Goal: Find contact information: Find contact information

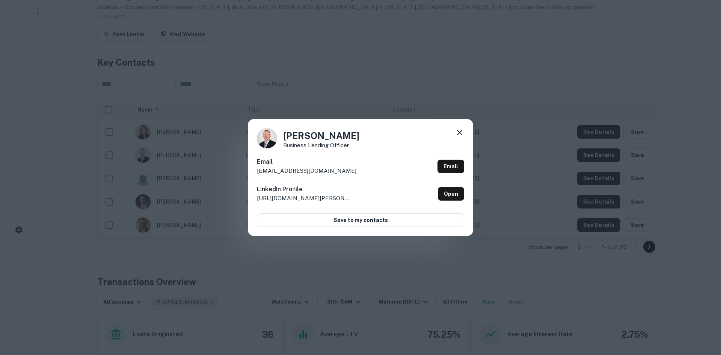
click at [334, 70] on div "[PERSON_NAME] Business Lending Officer Email [PERSON_NAME][EMAIL_ADDRESS][DOMAI…" at bounding box center [360, 177] width 721 height 355
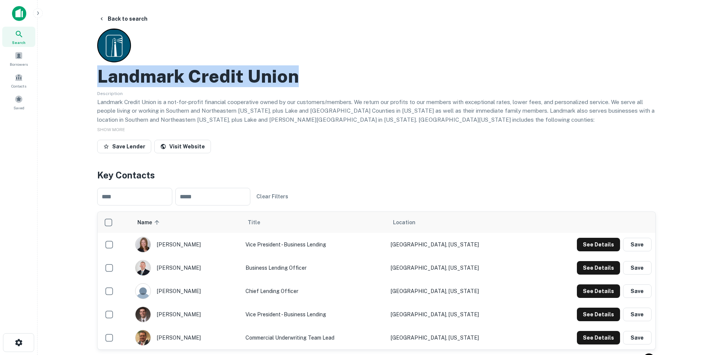
drag, startPoint x: 97, startPoint y: 72, endPoint x: 305, endPoint y: 78, distance: 208.1
click at [305, 78] on div "Landmark Credit Union" at bounding box center [376, 76] width 559 height 22
copy h2 "Landmark Credit Union"
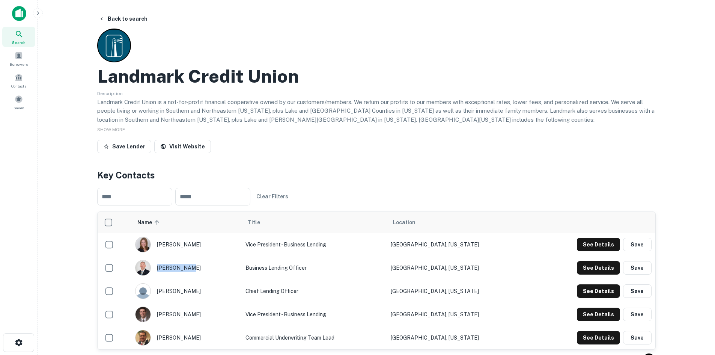
drag, startPoint x: 196, startPoint y: 266, endPoint x: 191, endPoint y: 266, distance: 5.3
click at [191, 266] on div "[PERSON_NAME]" at bounding box center [186, 268] width 103 height 16
copy div "[PERSON_NAME]"
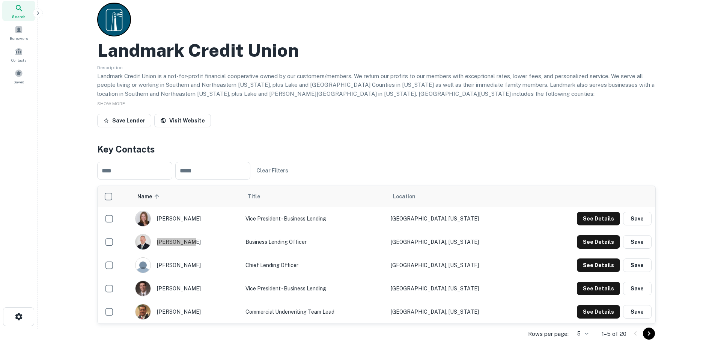
scroll to position [38, 0]
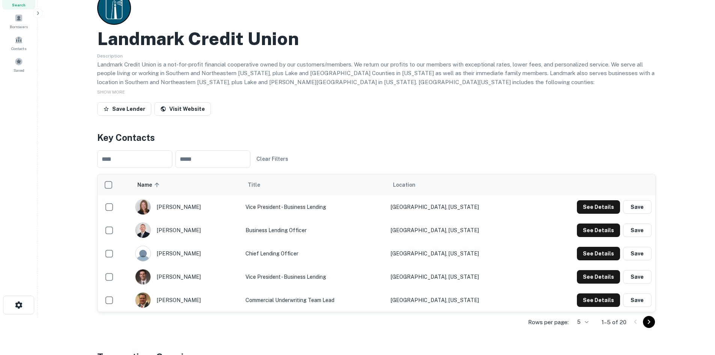
click at [265, 254] on td "Chief Lending Officer" at bounding box center [314, 253] width 145 height 23
click at [175, 254] on div "[PERSON_NAME]" at bounding box center [186, 254] width 103 height 16
click at [606, 214] on button "See Details" at bounding box center [598, 207] width 43 height 14
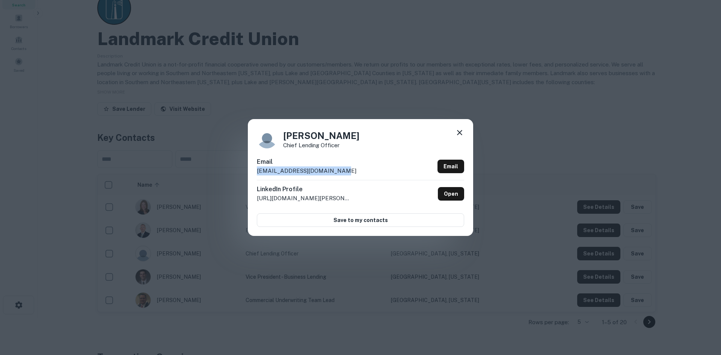
drag, startPoint x: 347, startPoint y: 170, endPoint x: 253, endPoint y: 172, distance: 93.5
click at [253, 172] on div "Mark Kennedy Chief Lending Officer Email markkennedy@landmarkcu.com Email Linke…" at bounding box center [360, 177] width 225 height 116
copy p "markkennedy@landmarkcu.com"
drag, startPoint x: 333, startPoint y: 132, endPoint x: 310, endPoint y: 133, distance: 22.9
click at [310, 133] on div "Mark Kennedy Chief Lending Officer" at bounding box center [360, 138] width 207 height 20
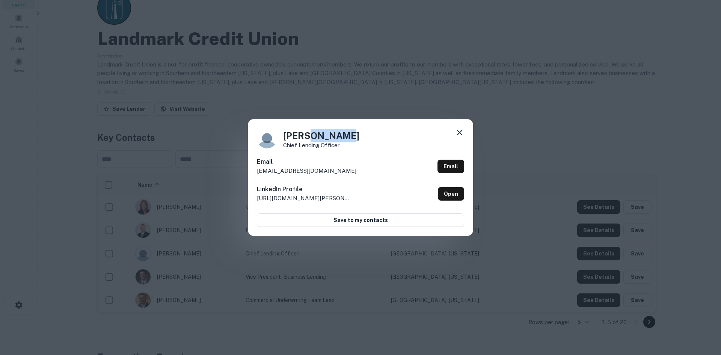
copy h4 "Kennedy"
drag, startPoint x: 284, startPoint y: 146, endPoint x: 339, endPoint y: 147, distance: 55.2
click at [339, 147] on p "Chief Lending Officer" at bounding box center [321, 145] width 76 height 6
copy p "Chief Lending Officer"
drag, startPoint x: 333, startPoint y: 171, endPoint x: 253, endPoint y: 170, distance: 79.2
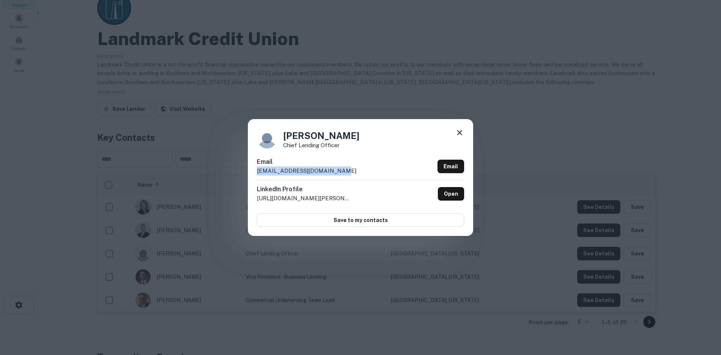
click at [253, 170] on div "Mark Kennedy Chief Lending Officer Email markkennedy@landmarkcu.com Email Linke…" at bounding box center [360, 177] width 225 height 116
copy p "markkennedy@landmarkcu.com"
drag, startPoint x: 339, startPoint y: 147, endPoint x: 283, endPoint y: 146, distance: 55.6
click at [283, 146] on p "Chief Lending Officer" at bounding box center [321, 145] width 76 height 6
copy p "Chief Lending Officer"
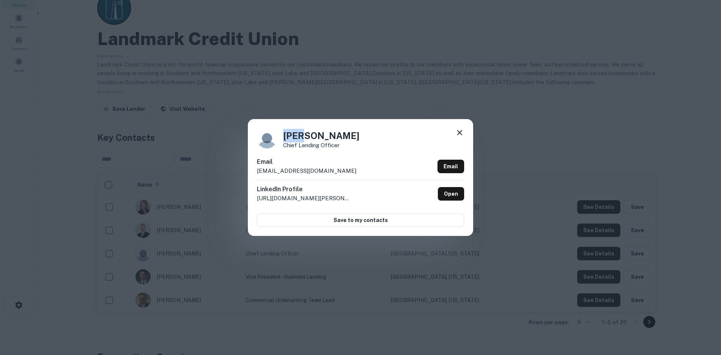
drag, startPoint x: 283, startPoint y: 133, endPoint x: 304, endPoint y: 135, distance: 21.1
click at [304, 135] on h4 "Mark Kennedy" at bounding box center [321, 136] width 76 height 14
copy h4 "Mark"
drag, startPoint x: 345, startPoint y: 136, endPoint x: 309, endPoint y: 136, distance: 36.1
click at [309, 136] on h4 "Mark Kennedy" at bounding box center [321, 136] width 76 height 14
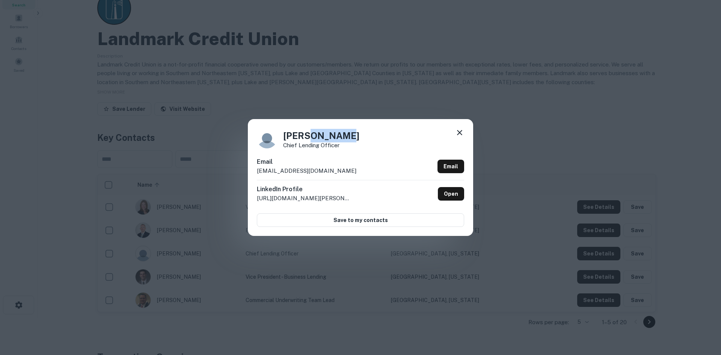
copy h4 "Kennedy"
drag, startPoint x: 603, startPoint y: 165, endPoint x: 561, endPoint y: 164, distance: 42.1
click at [598, 164] on div "Mark Kennedy Chief Lending Officer Email markkennedy@landmarkcu.com Email Linke…" at bounding box center [360, 177] width 721 height 355
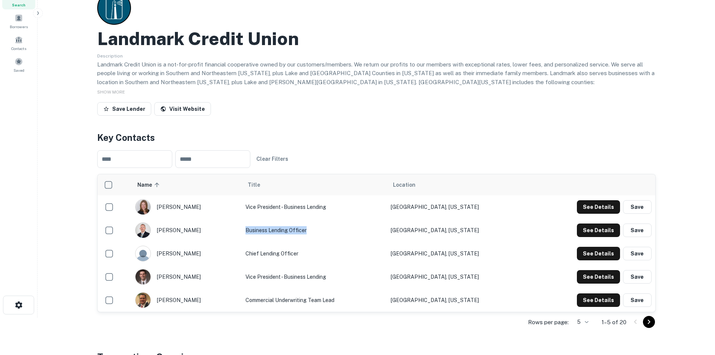
drag, startPoint x: 252, startPoint y: 230, endPoint x: 318, endPoint y: 229, distance: 65.7
click at [318, 229] on td "Business Lending Officer" at bounding box center [314, 230] width 145 height 23
copy td "Business Lending Officer"
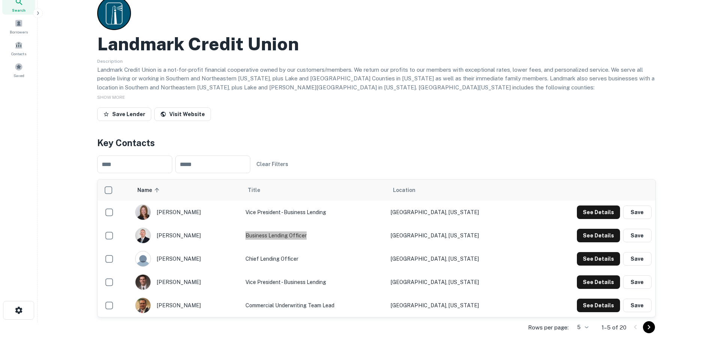
scroll to position [0, 0]
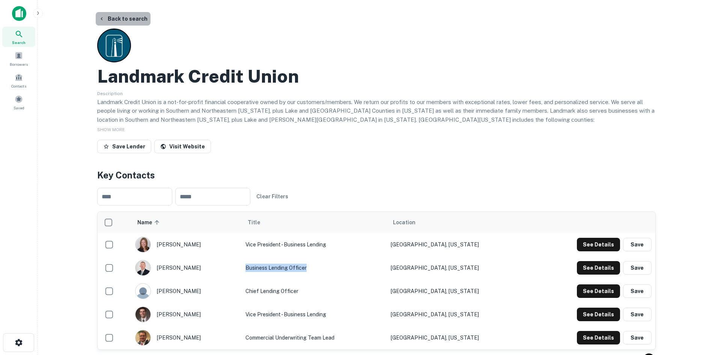
click at [127, 18] on button "Back to search" at bounding box center [123, 19] width 55 height 14
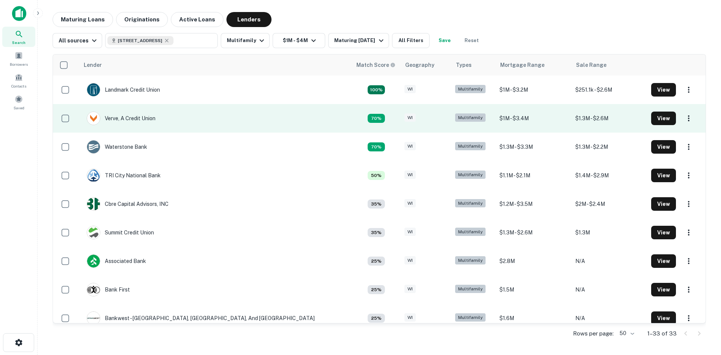
click at [205, 122] on td "Verve, A Credit Union" at bounding box center [215, 118] width 273 height 29
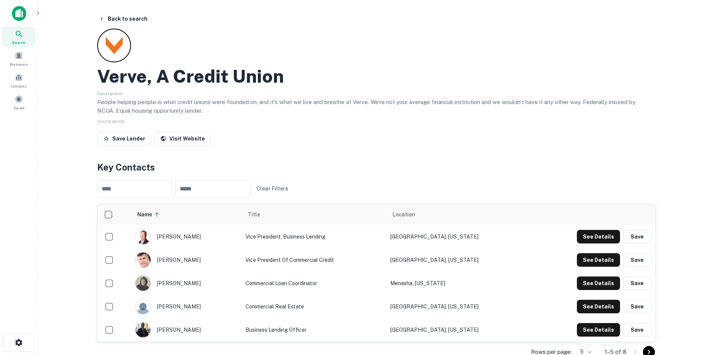
scroll to position [38, 0]
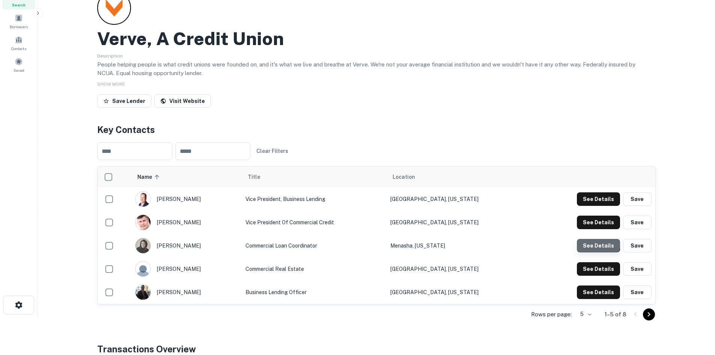
click at [592, 206] on button "See Details" at bounding box center [598, 199] width 43 height 14
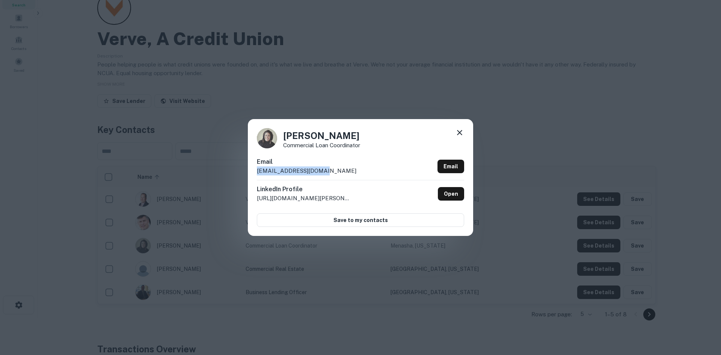
drag, startPoint x: 329, startPoint y: 172, endPoint x: 251, endPoint y: 173, distance: 78.1
click at [251, 173] on div "Brooke Johnson Commercial Loan Coordinator Email bjohnson@verveacu.com Email Li…" at bounding box center [360, 177] width 225 height 116
drag, startPoint x: 286, startPoint y: 134, endPoint x: 517, endPoint y: 141, distance: 231.4
click at [357, 138] on h4 "Brooke Johnson" at bounding box center [321, 136] width 77 height 14
drag, startPoint x: 283, startPoint y: 144, endPoint x: 368, endPoint y: 146, distance: 84.9
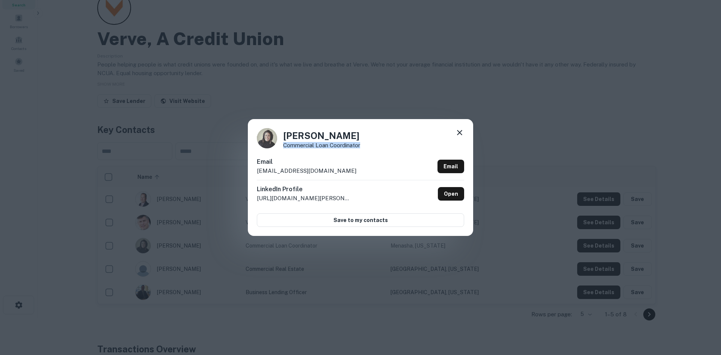
click at [368, 146] on div "Brooke Johnson Commercial Loan Coordinator" at bounding box center [360, 138] width 207 height 20
click at [371, 96] on div "Brooke Johnson Commercial Loan Coordinator Email bjohnson@verveacu.com Email Li…" at bounding box center [360, 177] width 721 height 355
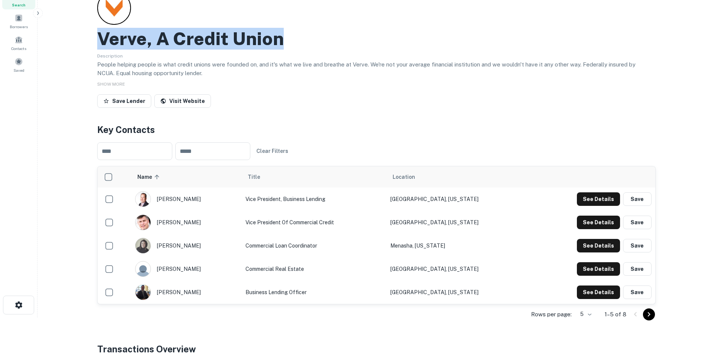
drag, startPoint x: 100, startPoint y: 40, endPoint x: 283, endPoint y: 45, distance: 182.5
click at [283, 45] on div "Verve, A Credit Union" at bounding box center [376, 39] width 559 height 22
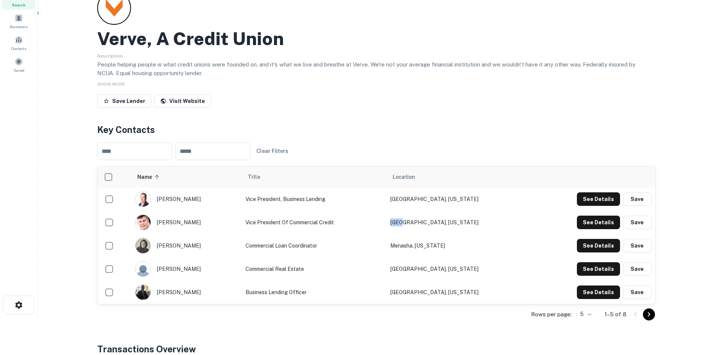
drag, startPoint x: 424, startPoint y: 222, endPoint x: 436, endPoint y: 222, distance: 11.3
click at [436, 222] on td "Neenah, Wisconsin" at bounding box center [459, 222] width 145 height 23
drag, startPoint x: 423, startPoint y: 245, endPoint x: 478, endPoint y: 252, distance: 54.8
click at [478, 252] on td "Menasha, Wisconsin" at bounding box center [459, 245] width 145 height 23
drag, startPoint x: 424, startPoint y: 222, endPoint x: 479, endPoint y: 220, distance: 54.5
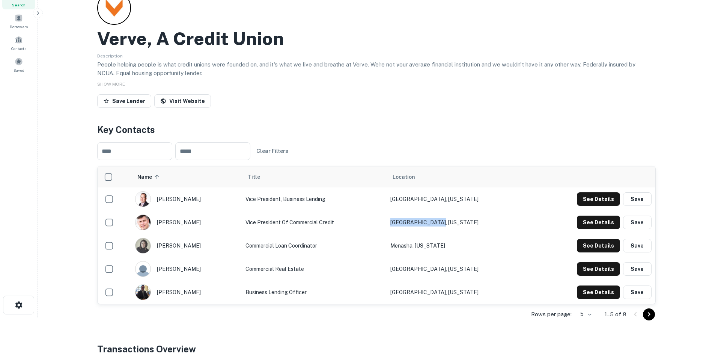
click at [479, 220] on td "Neenah, Wisconsin" at bounding box center [459, 222] width 145 height 23
click at [426, 197] on td "Oshkosh, Wisconsin" at bounding box center [459, 198] width 145 height 23
click at [600, 200] on button "See Details" at bounding box center [598, 199] width 43 height 14
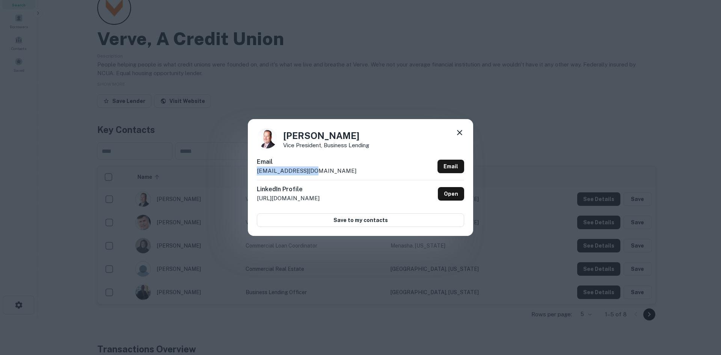
drag, startPoint x: 307, startPoint y: 170, endPoint x: 252, endPoint y: 174, distance: 55.3
click at [252, 174] on div "John Hill Vice President, Business Lending Email jhill@verveacu.com Email Linke…" at bounding box center [360, 177] width 225 height 116
drag, startPoint x: 327, startPoint y: 134, endPoint x: 314, endPoint y: 133, distance: 14.0
click at [314, 133] on h4 "John Hill" at bounding box center [326, 136] width 86 height 14
drag, startPoint x: 309, startPoint y: 171, endPoint x: 252, endPoint y: 172, distance: 57.4
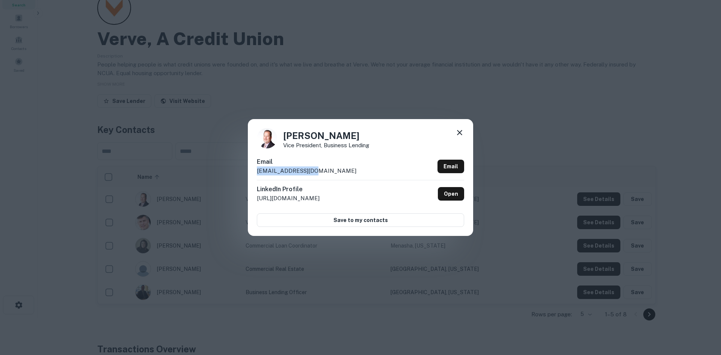
click at [252, 172] on div "John Hill Vice President, Business Lending Email jhill@verveacu.com Email Linke…" at bounding box center [360, 177] width 225 height 116
drag, startPoint x: 284, startPoint y: 136, endPoint x: 324, endPoint y: 134, distance: 39.5
click at [324, 134] on h4 "John Hill" at bounding box center [326, 136] width 86 height 14
drag, startPoint x: 283, startPoint y: 142, endPoint x: 373, endPoint y: 145, distance: 89.8
click at [373, 145] on div "John Hill Vice President, Business Lending" at bounding box center [360, 138] width 207 height 20
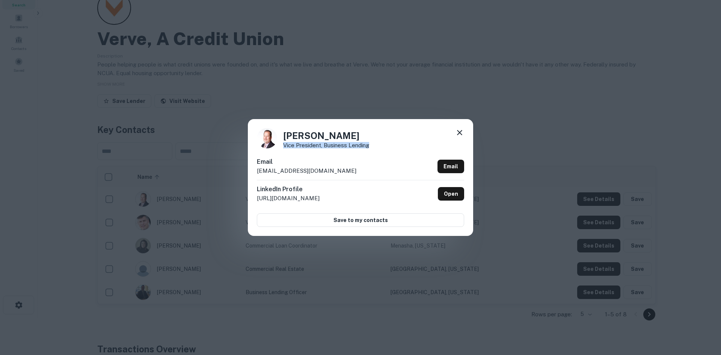
click at [615, 134] on div "John Hill Vice President, Business Lending Email jhill@verveacu.com Email Linke…" at bounding box center [360, 177] width 721 height 355
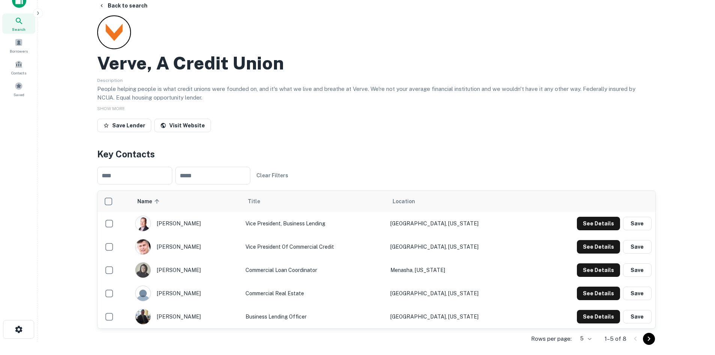
scroll to position [0, 0]
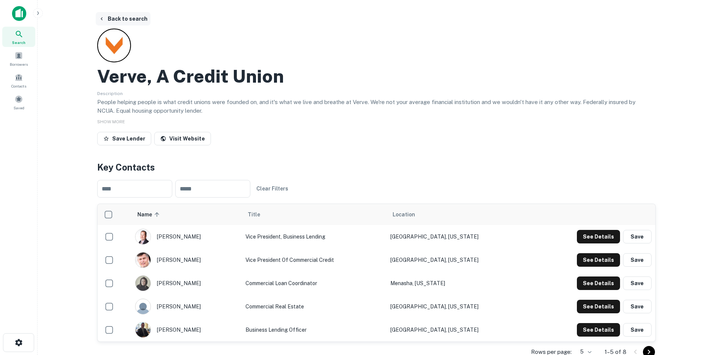
click at [121, 20] on button "Back to search" at bounding box center [123, 19] width 55 height 14
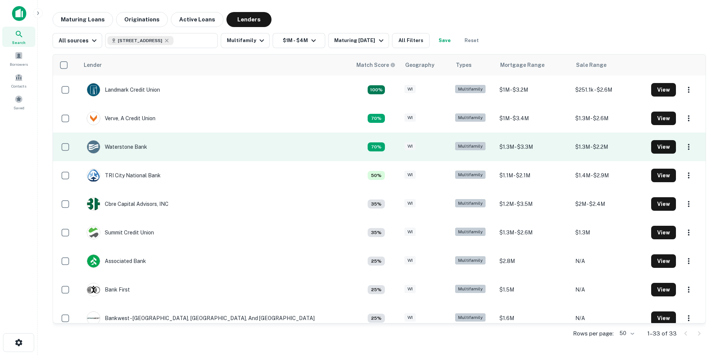
click at [214, 150] on td "Waterstone Bank" at bounding box center [215, 147] width 273 height 29
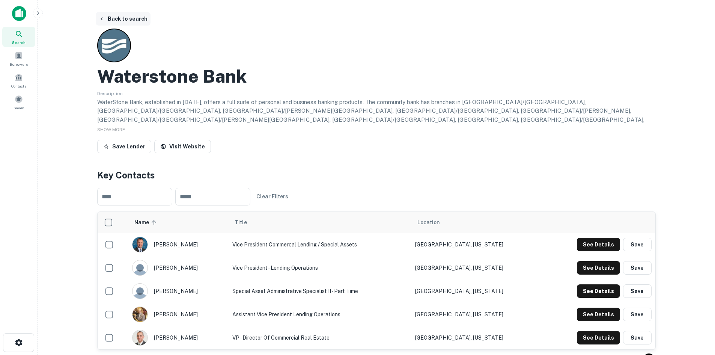
click at [118, 20] on button "Back to search" at bounding box center [123, 19] width 55 height 14
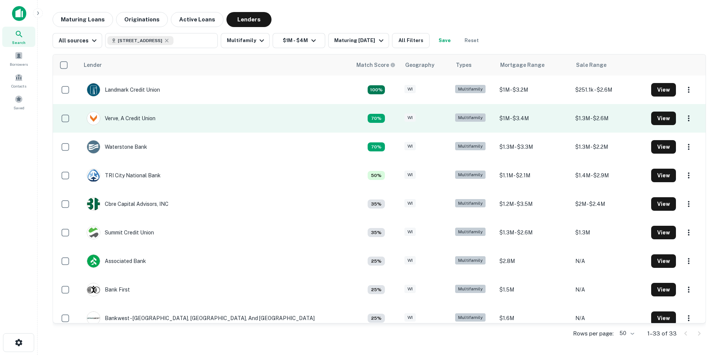
click at [404, 117] on div "WI" at bounding box center [425, 118] width 43 height 10
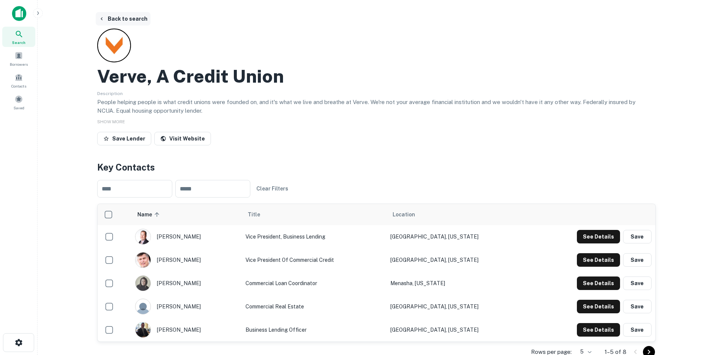
click at [114, 17] on button "Back to search" at bounding box center [123, 19] width 55 height 14
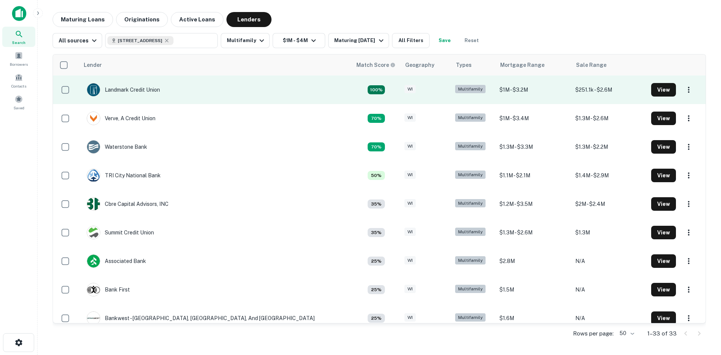
click at [197, 92] on td "Landmark Credit Union" at bounding box center [215, 89] width 273 height 29
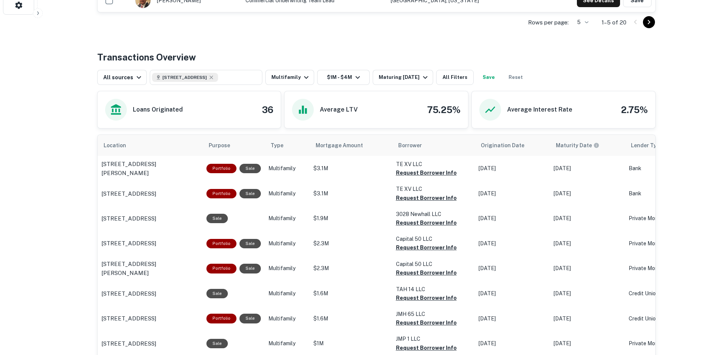
scroll to position [338, 0]
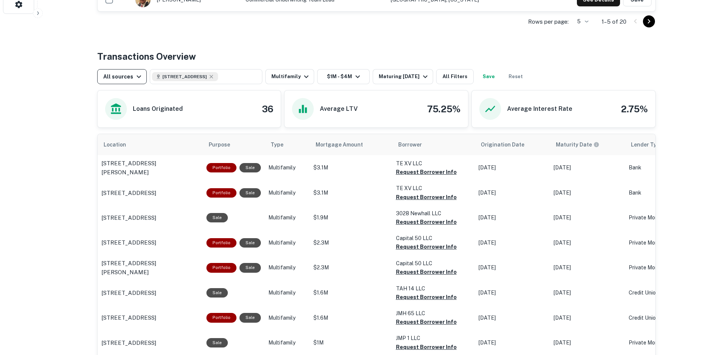
click at [127, 77] on div "All sources" at bounding box center [123, 76] width 40 height 9
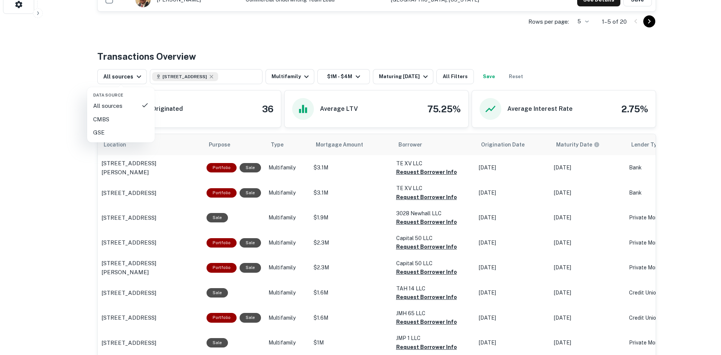
click at [369, 48] on div at bounding box center [360, 177] width 721 height 355
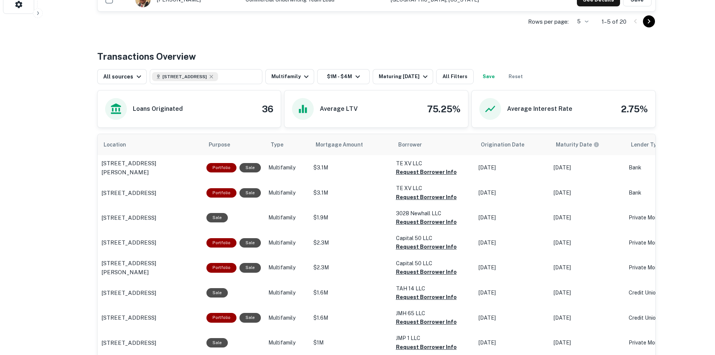
click at [405, 73] on div "Maturing In 1 Year" at bounding box center [404, 76] width 51 height 9
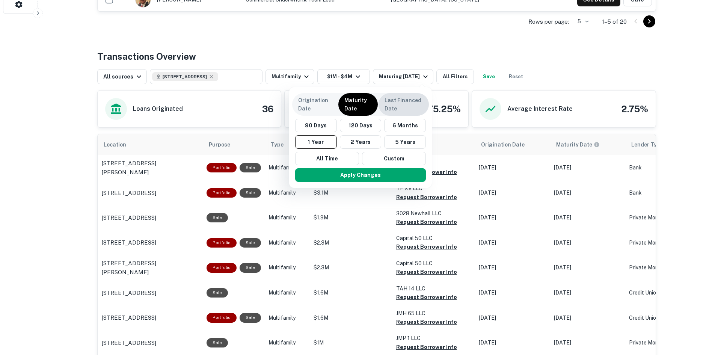
click at [401, 102] on p "Last Financed Date" at bounding box center [403, 104] width 38 height 17
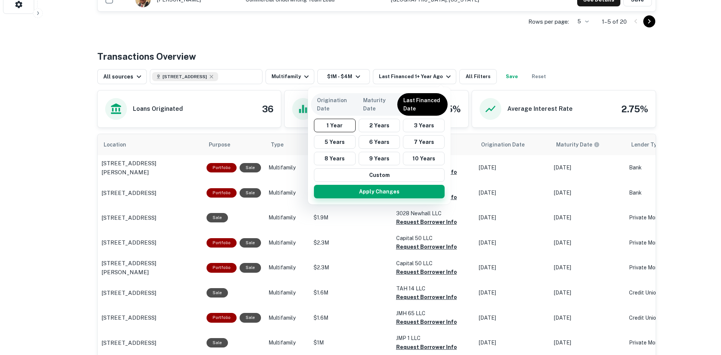
click at [389, 194] on button "Apply Changes" at bounding box center [379, 192] width 131 height 14
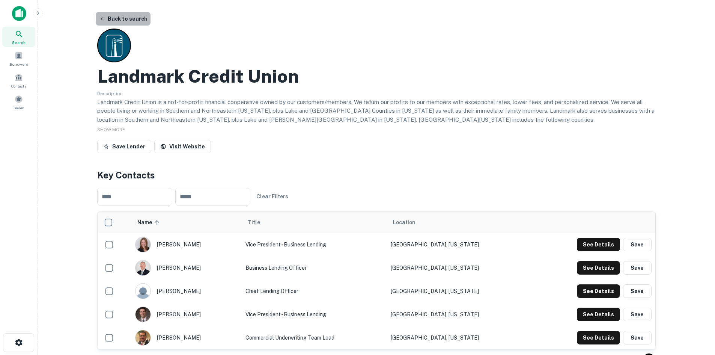
click at [135, 20] on button "Back to search" at bounding box center [123, 19] width 55 height 14
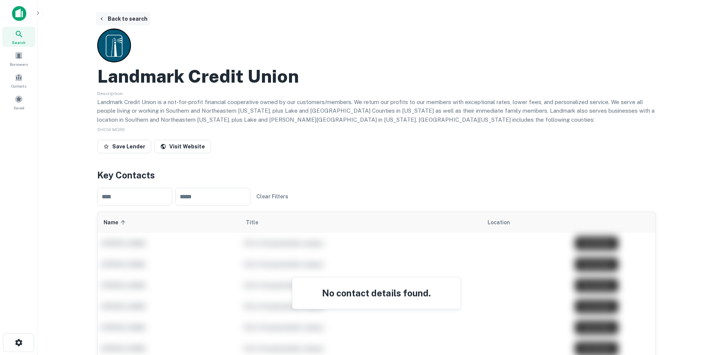
click at [113, 19] on button "Back to search" at bounding box center [123, 19] width 55 height 14
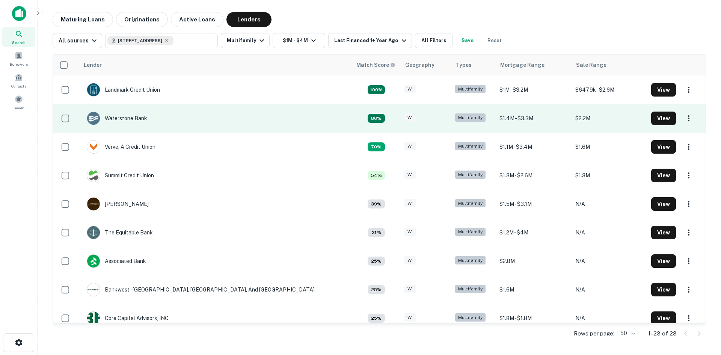
click at [231, 124] on td "Waterstone Bank" at bounding box center [215, 118] width 273 height 29
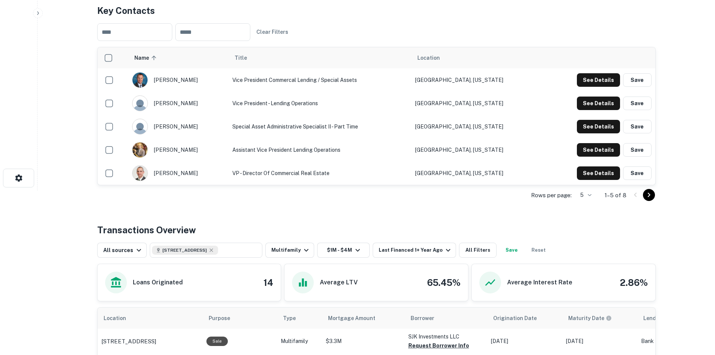
scroll to position [113, 0]
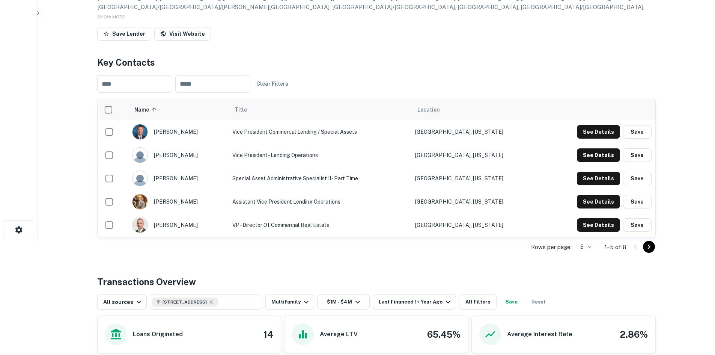
click at [650, 247] on icon "Go to next page" at bounding box center [649, 246] width 9 height 9
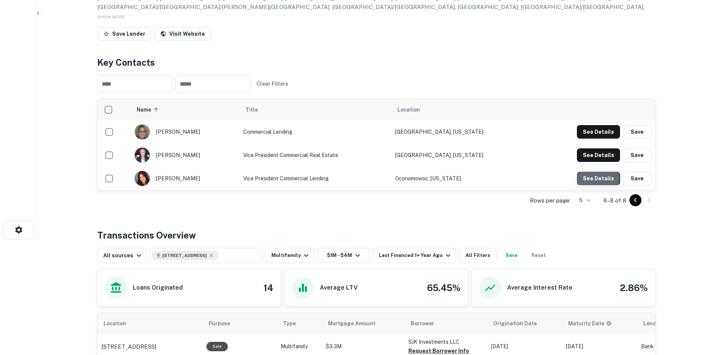
click at [591, 139] on button "See Details" at bounding box center [598, 132] width 43 height 14
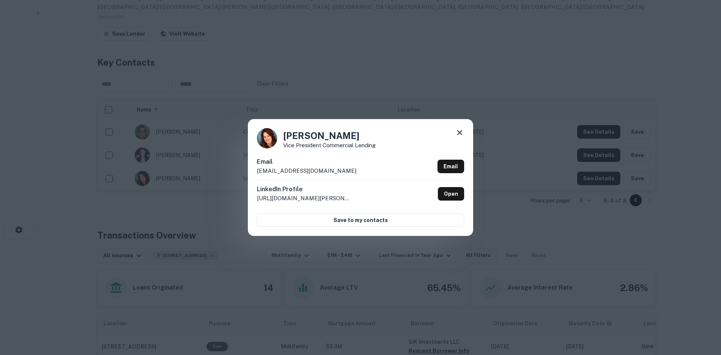
drag, startPoint x: 337, startPoint y: 171, endPoint x: 255, endPoint y: 175, distance: 82.3
click at [255, 175] on div "[PERSON_NAME] Vice President Commercial Lending Email [EMAIL_ADDRESS][DOMAIN_NA…" at bounding box center [360, 177] width 225 height 116
copy p "[EMAIL_ADDRESS][DOMAIN_NAME]"
click at [461, 135] on icon at bounding box center [459, 132] width 9 height 9
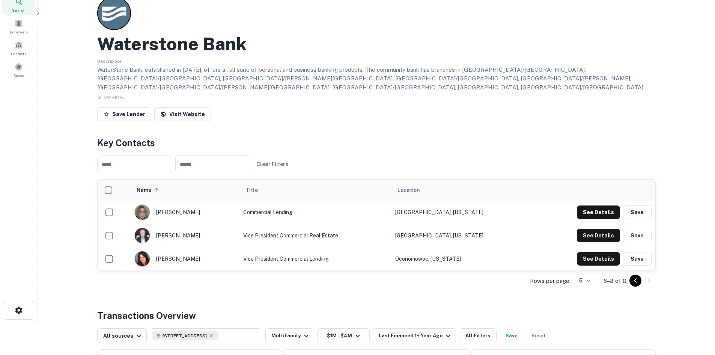
scroll to position [0, 0]
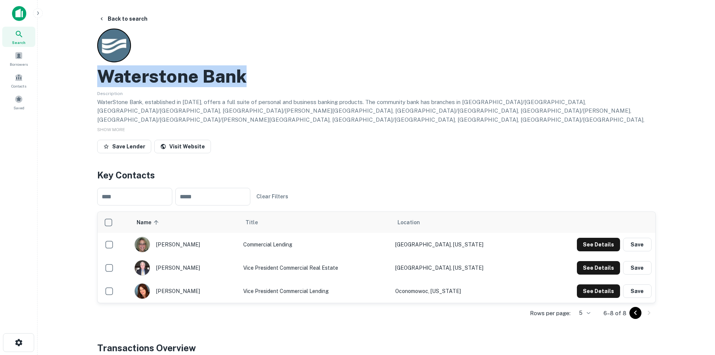
drag, startPoint x: 252, startPoint y: 75, endPoint x: 104, endPoint y: 81, distance: 148.8
click at [104, 81] on div "Waterstone Bank" at bounding box center [376, 76] width 559 height 22
copy h2 "Waterstone Bank"
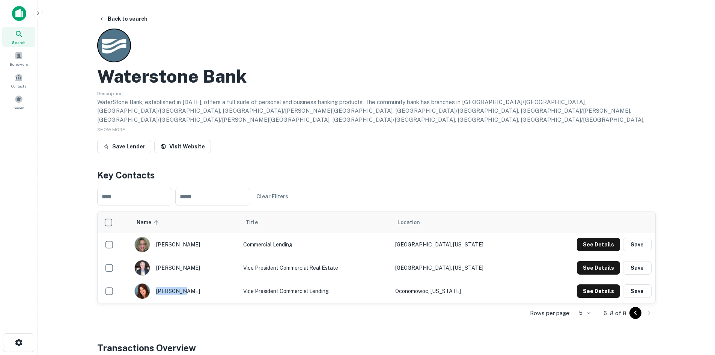
drag, startPoint x: 169, startPoint y: 293, endPoint x: 181, endPoint y: 291, distance: 12.5
click at [181, 291] on div "[PERSON_NAME]" at bounding box center [184, 291] width 101 height 16
copy div "[PERSON_NAME]"
drag, startPoint x: 200, startPoint y: 291, endPoint x: 187, endPoint y: 293, distance: 13.2
click at [187, 293] on div "[PERSON_NAME]" at bounding box center [184, 291] width 101 height 16
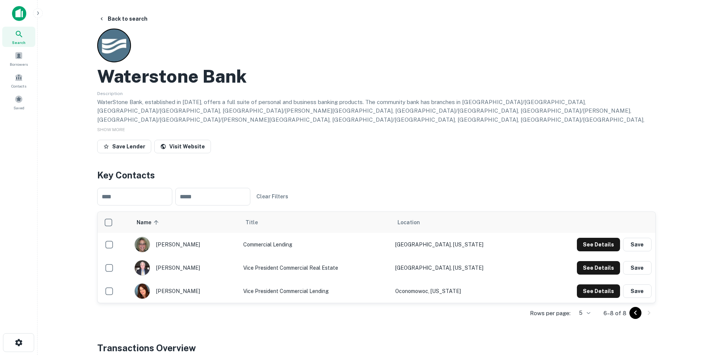
click at [194, 290] on div "[PERSON_NAME]" at bounding box center [184, 291] width 101 height 16
click at [196, 292] on div "[PERSON_NAME]" at bounding box center [184, 291] width 101 height 16
copy div "krivitz"
drag, startPoint x: 250, startPoint y: 291, endPoint x: 334, endPoint y: 298, distance: 84.0
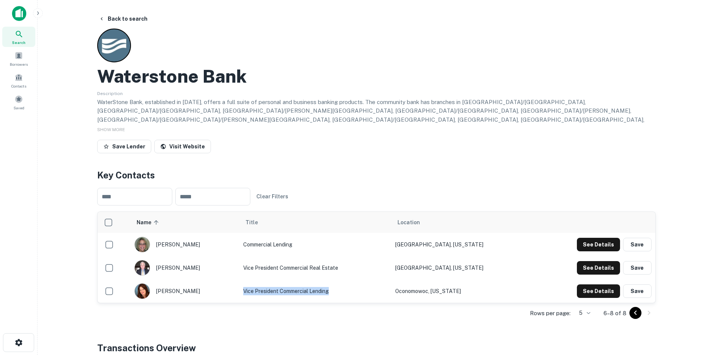
click at [334, 298] on td "Vice President Commercial Lending" at bounding box center [316, 290] width 152 height 23
copy td "Vice President Commercial Lending"
drag, startPoint x: 160, startPoint y: 291, endPoint x: 171, endPoint y: 292, distance: 10.9
click at [171, 292] on div "[PERSON_NAME]" at bounding box center [184, 291] width 101 height 16
copy div "[PERSON_NAME]"
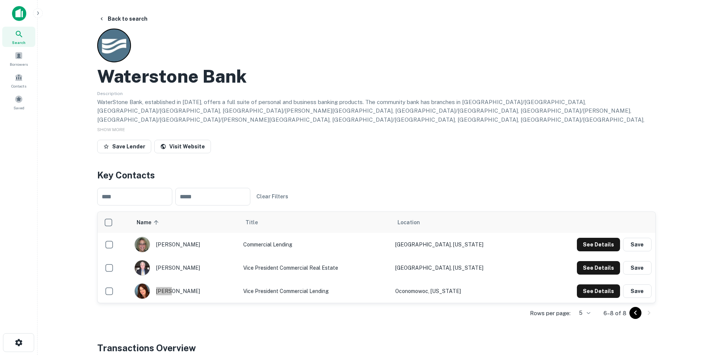
click at [203, 292] on div "[PERSON_NAME]" at bounding box center [184, 291] width 101 height 16
click at [105, 17] on button "Back to search" at bounding box center [123, 19] width 55 height 14
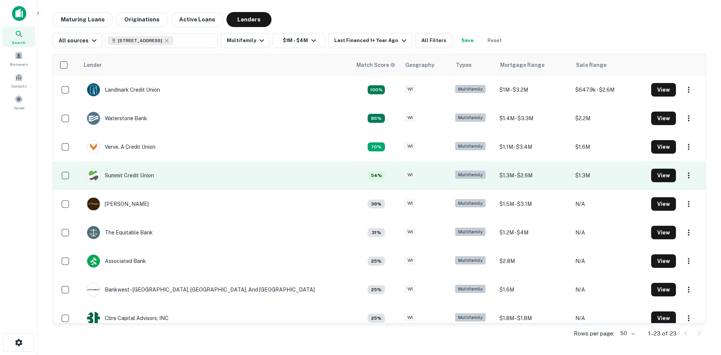
click at [231, 173] on td "Summit Credit Union" at bounding box center [215, 175] width 273 height 29
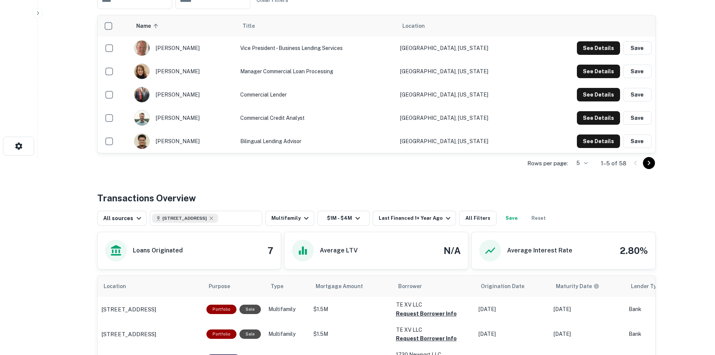
scroll to position [263, 0]
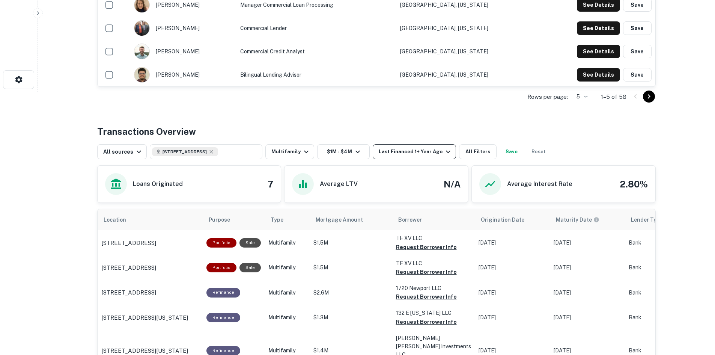
click at [382, 154] on div "Last Financed 1+ Year Ago" at bounding box center [416, 151] width 74 height 9
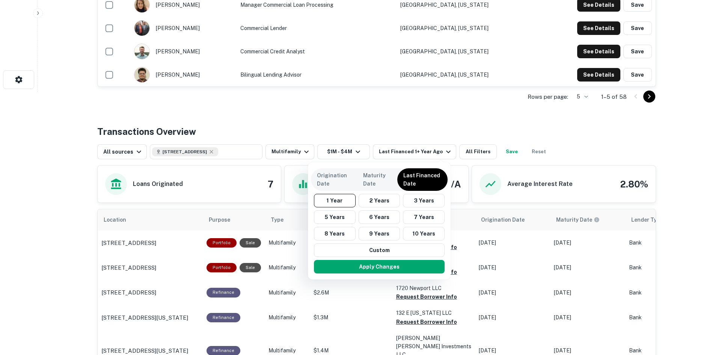
click at [370, 106] on div at bounding box center [360, 177] width 721 height 355
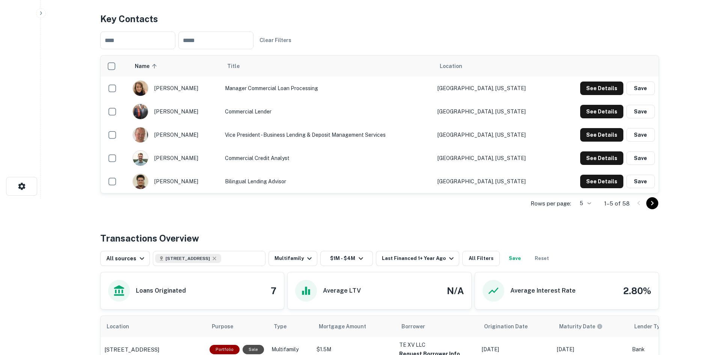
scroll to position [150, 0]
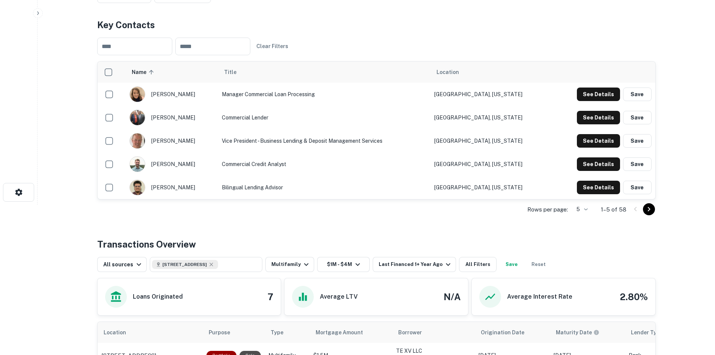
click at [138, 166] on img "scrollable content" at bounding box center [137, 164] width 15 height 15
